Goal: Check status: Check status

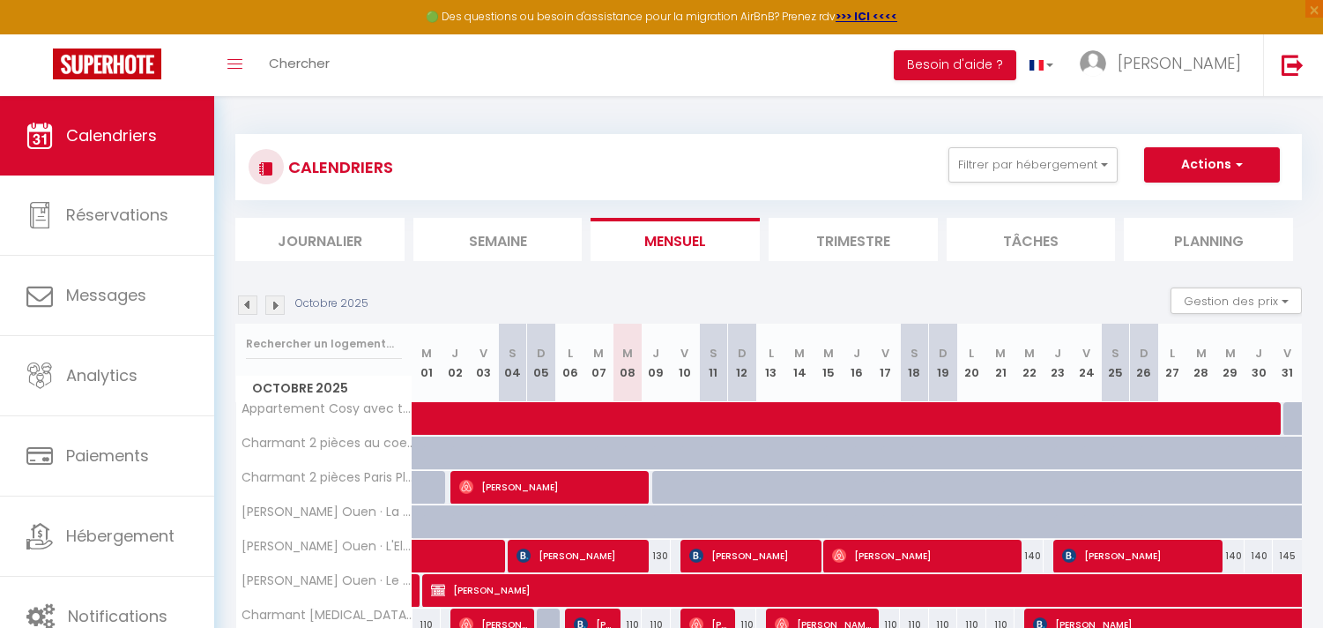
select select
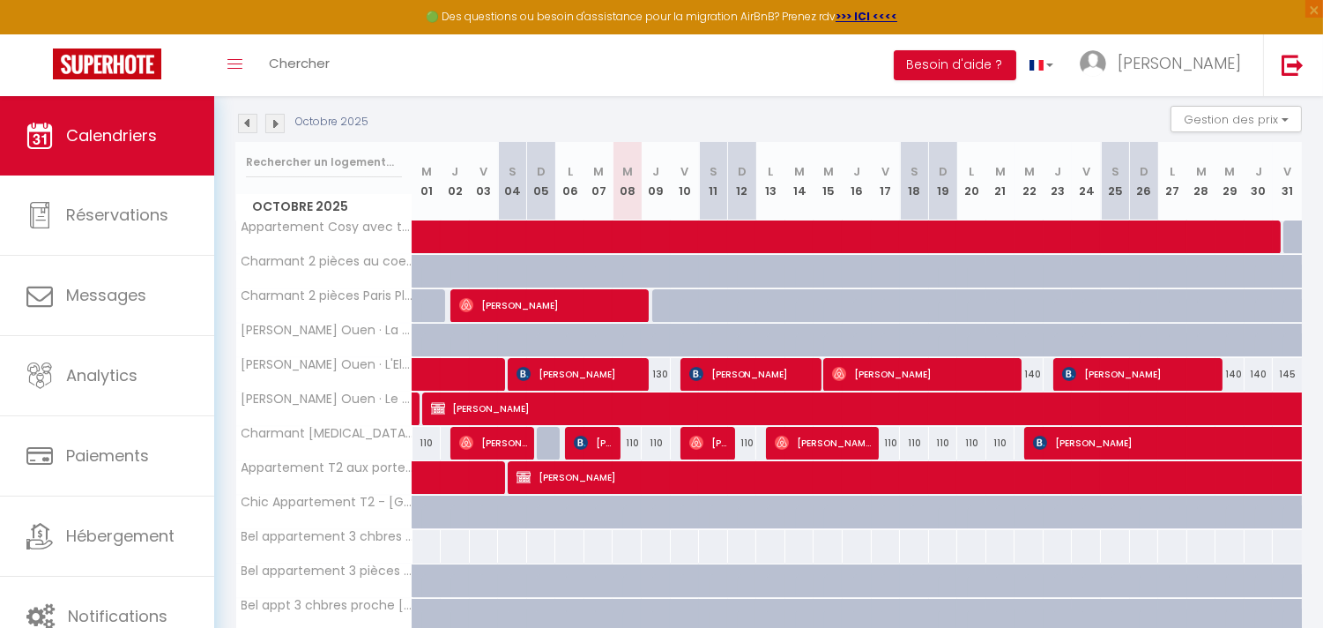
scroll to position [266, 0]
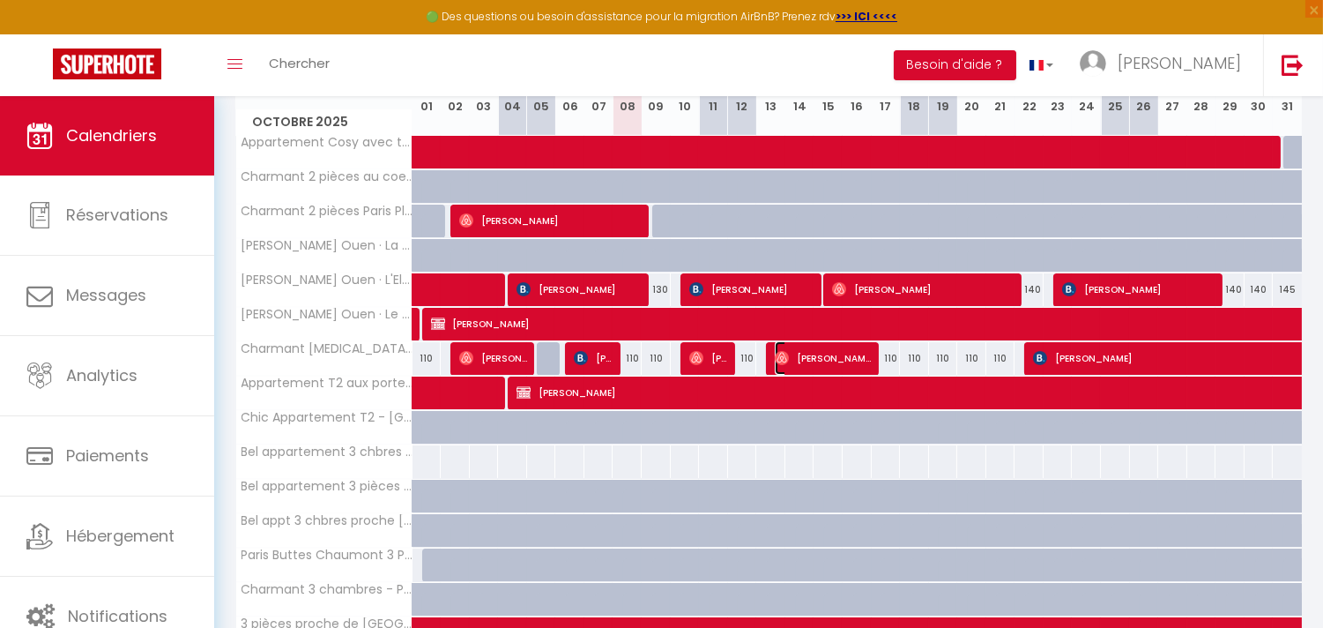
click at [839, 356] on span "[PERSON_NAME]-Van-Can" at bounding box center [823, 357] width 97 height 33
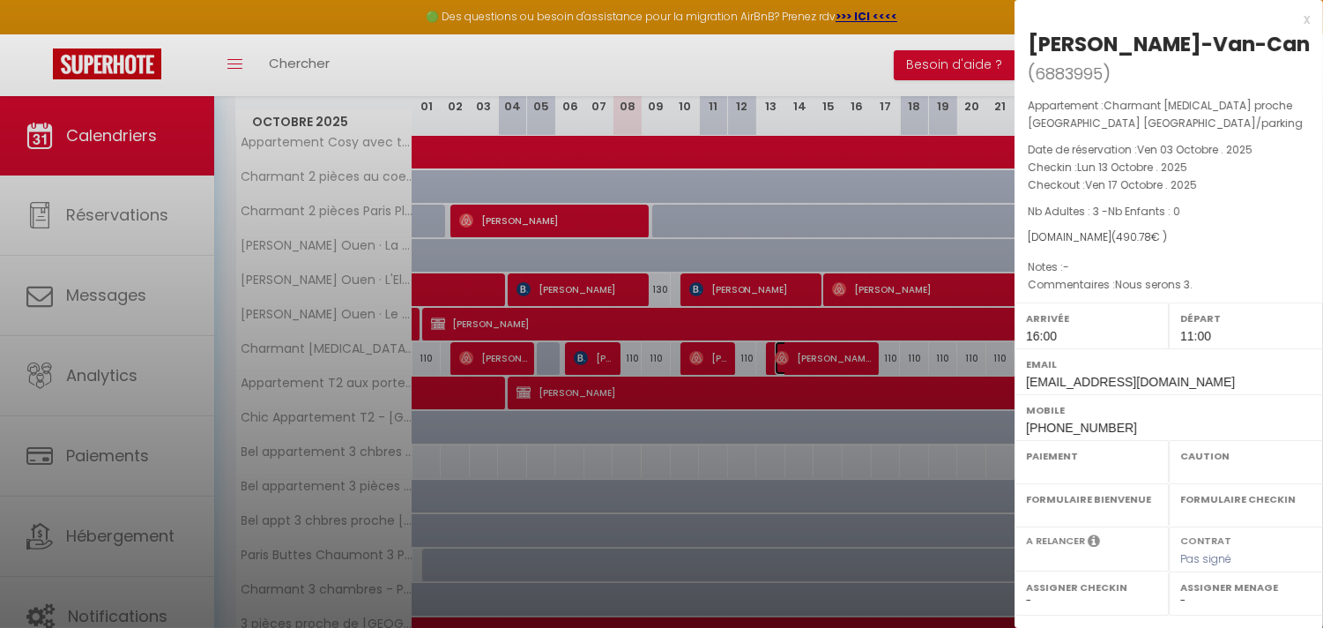
select select "OK"
select select "1"
select select "0"
select select "1"
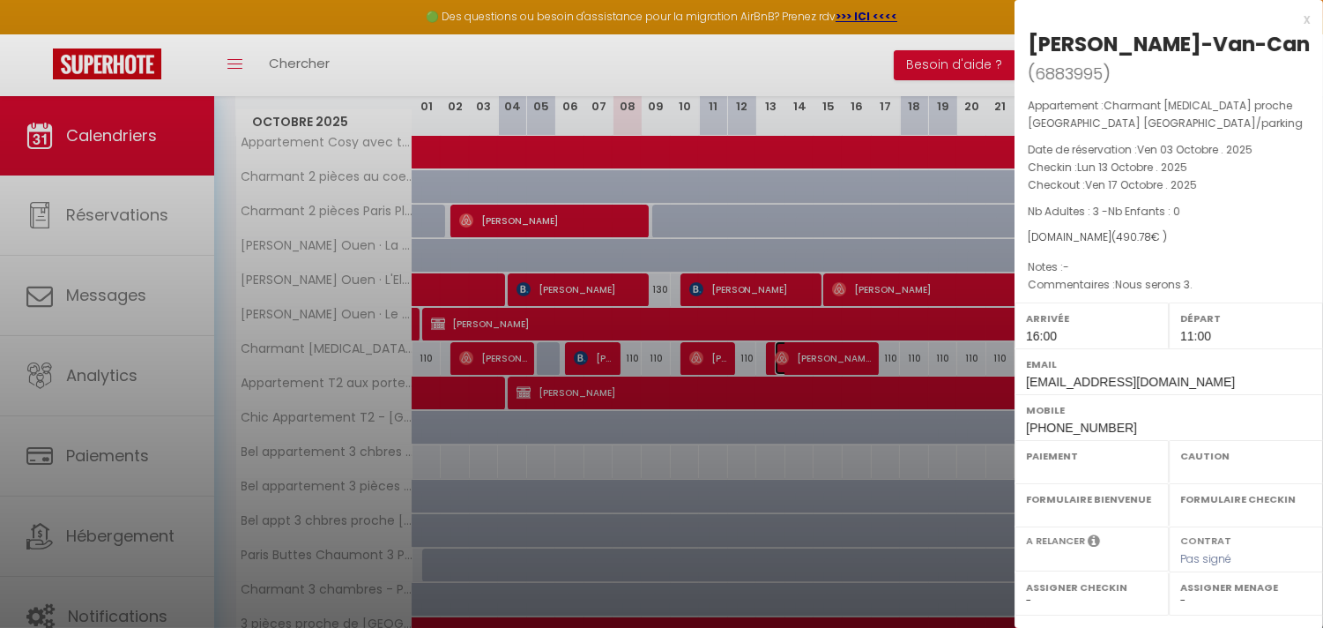
select select
select select "38947"
